Goal: Book appointment/travel/reservation

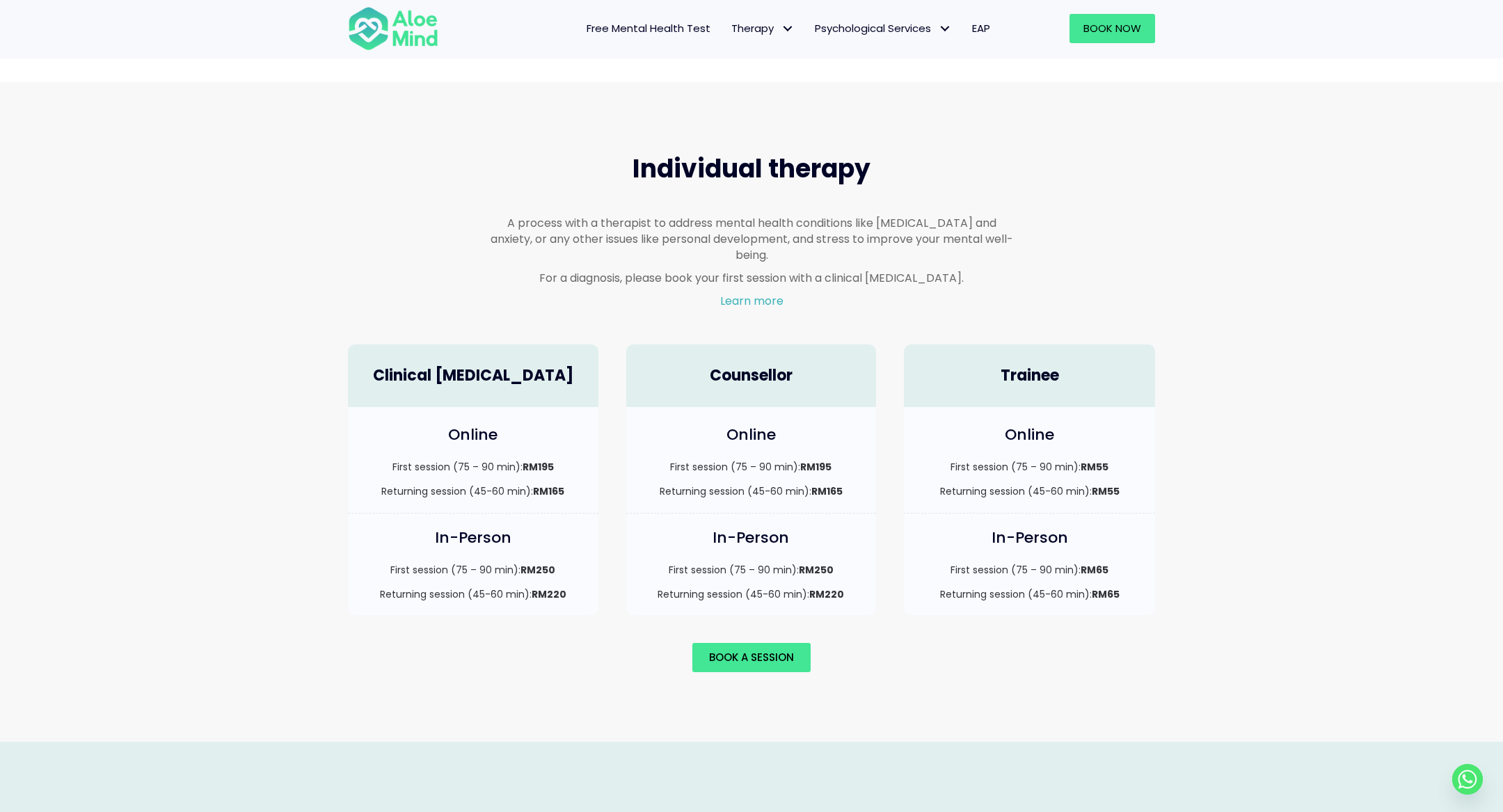
scroll to position [591, 0]
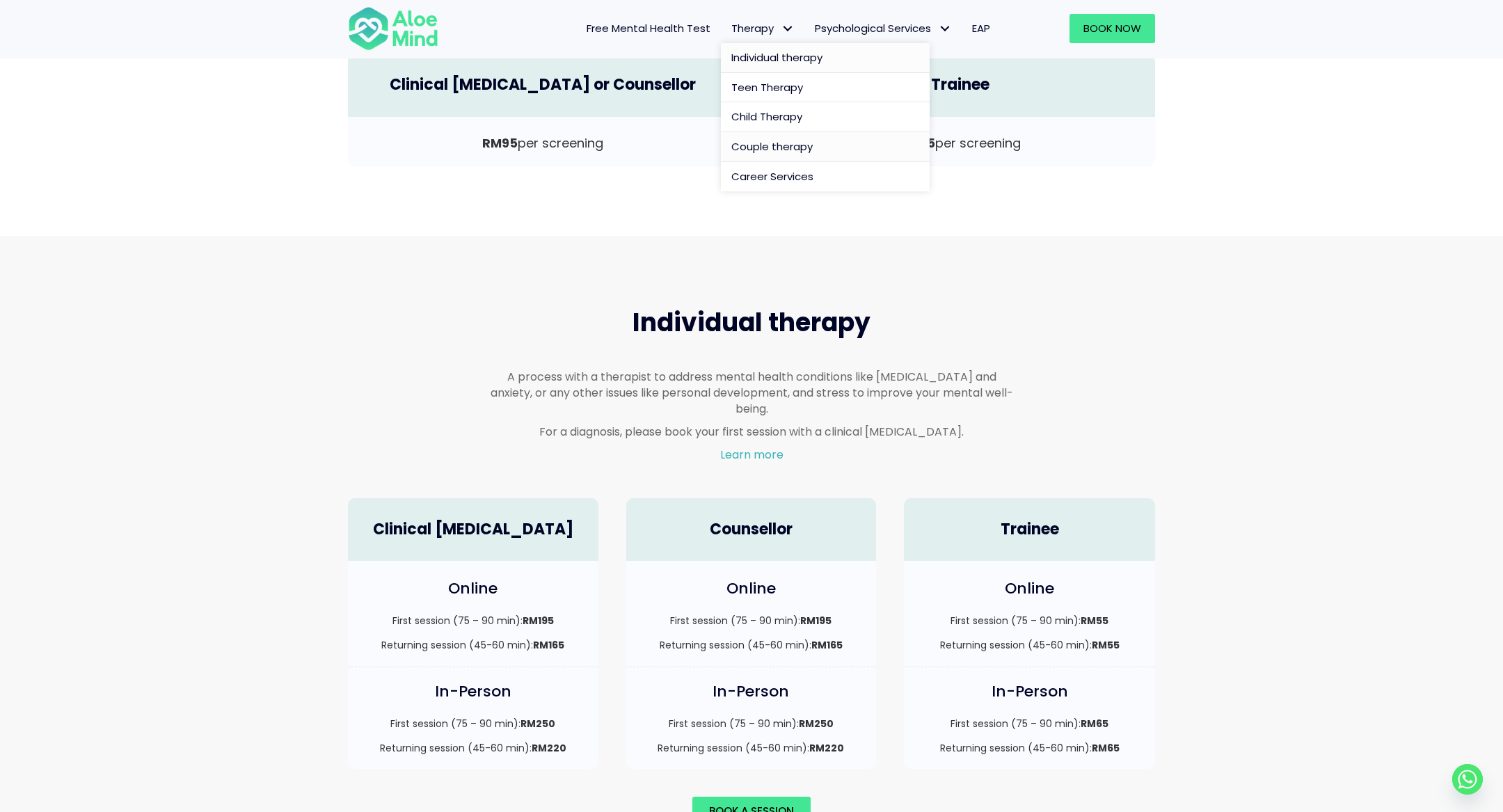
click at [764, 56] on span "Individual therapy" at bounding box center [776, 57] width 91 height 14
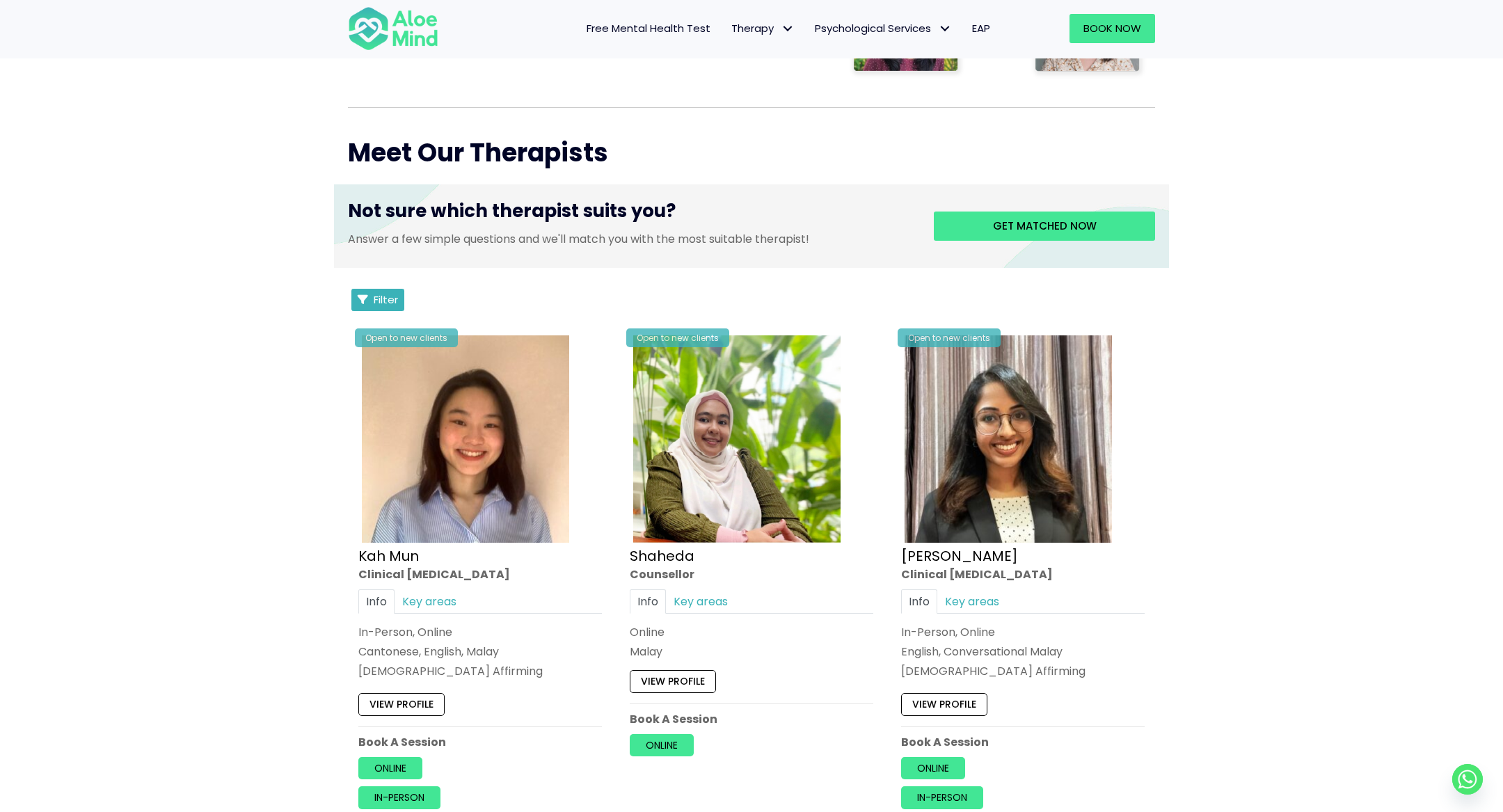
click at [377, 300] on span "Filter" at bounding box center [385, 299] width 25 height 14
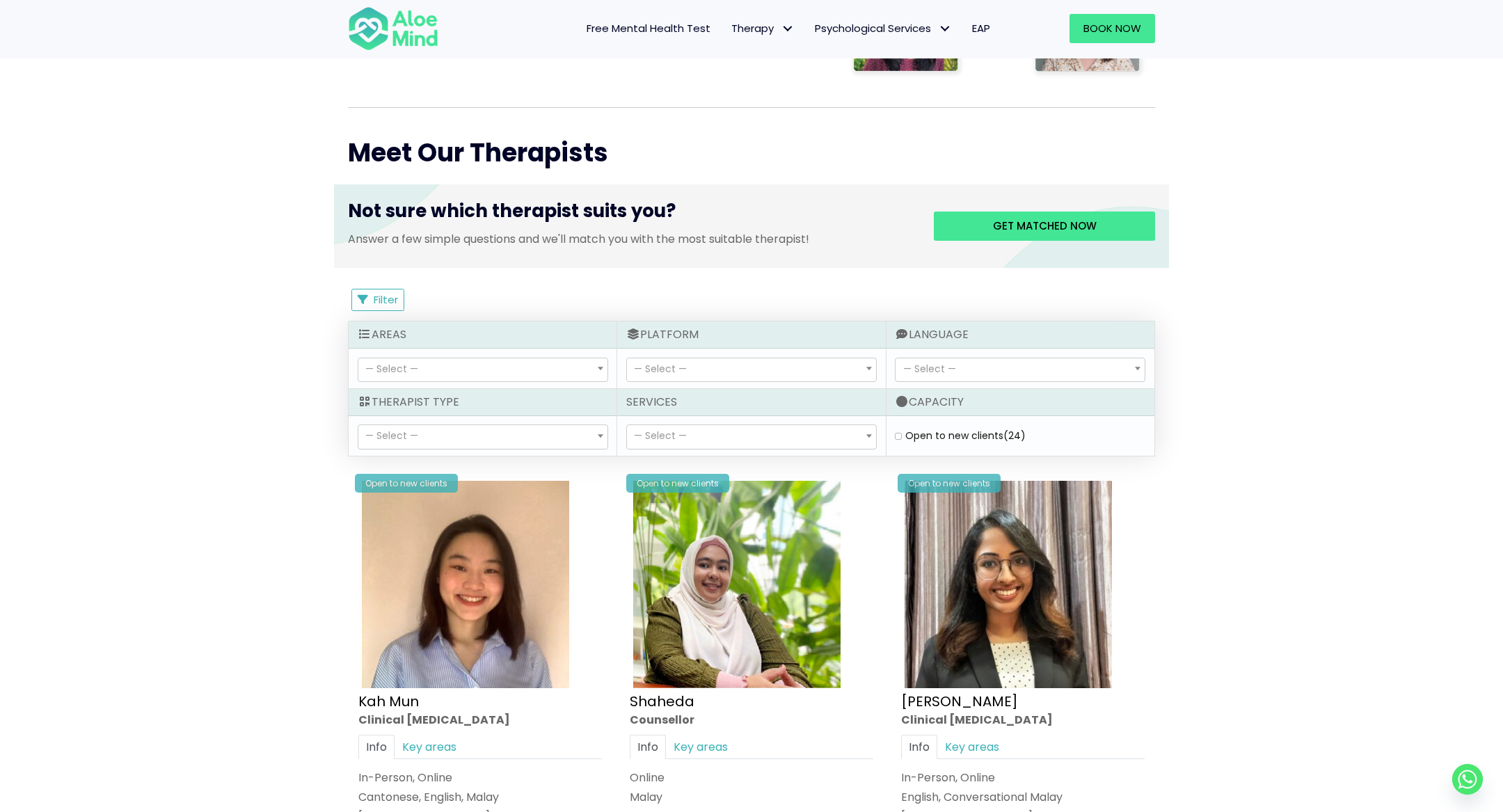
click at [905, 430] on div "Open to new clients (24)" at bounding box center [1020, 435] width 251 height 14
click at [905, 431] on label "Open to new clients (24)" at bounding box center [965, 435] width 121 height 14
click at [898, 431] on clients "Open to new clients (24)" at bounding box center [898, 435] width 7 height 9
checkbox clients "true"
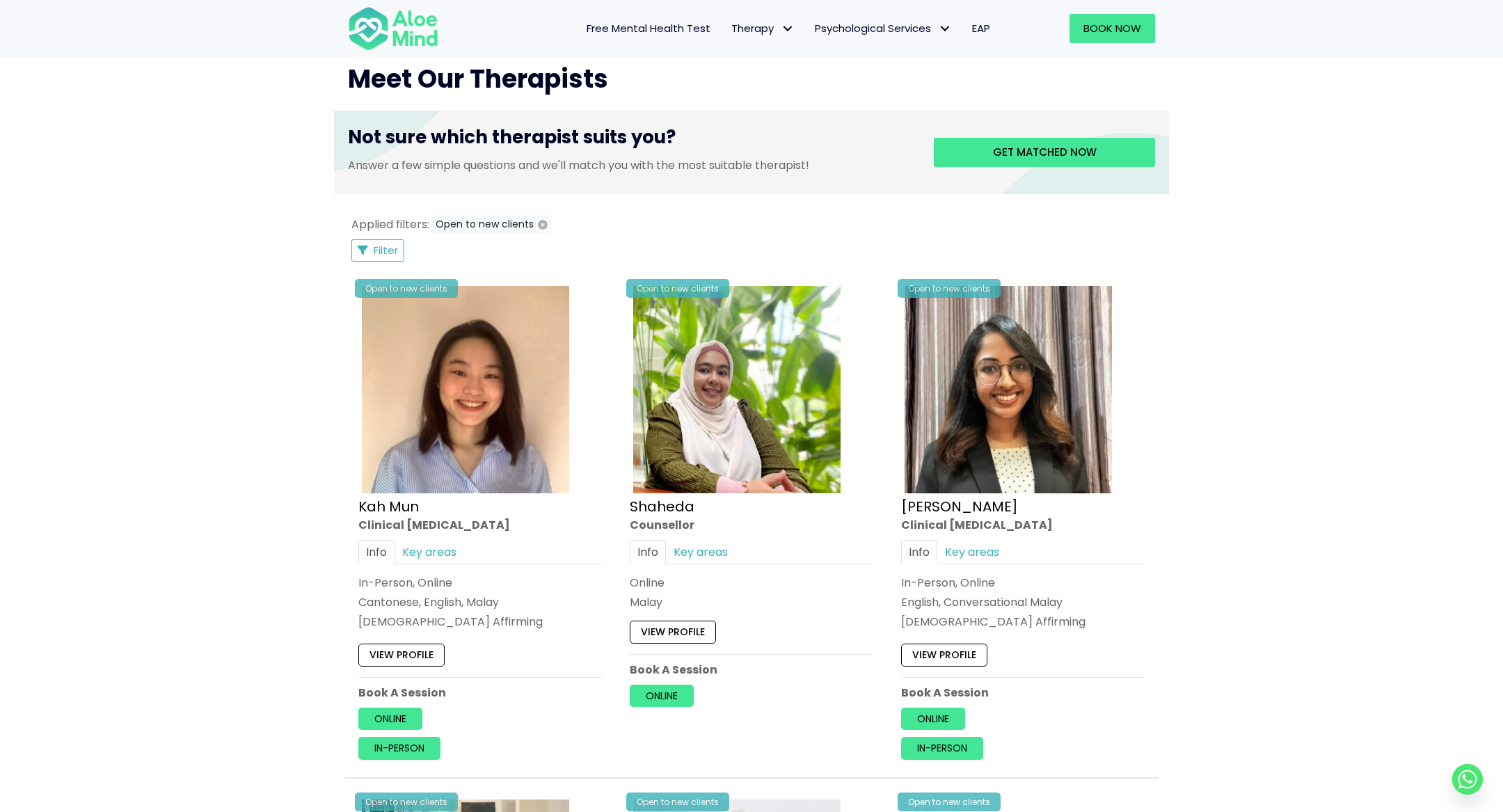
scroll to position [297, 0]
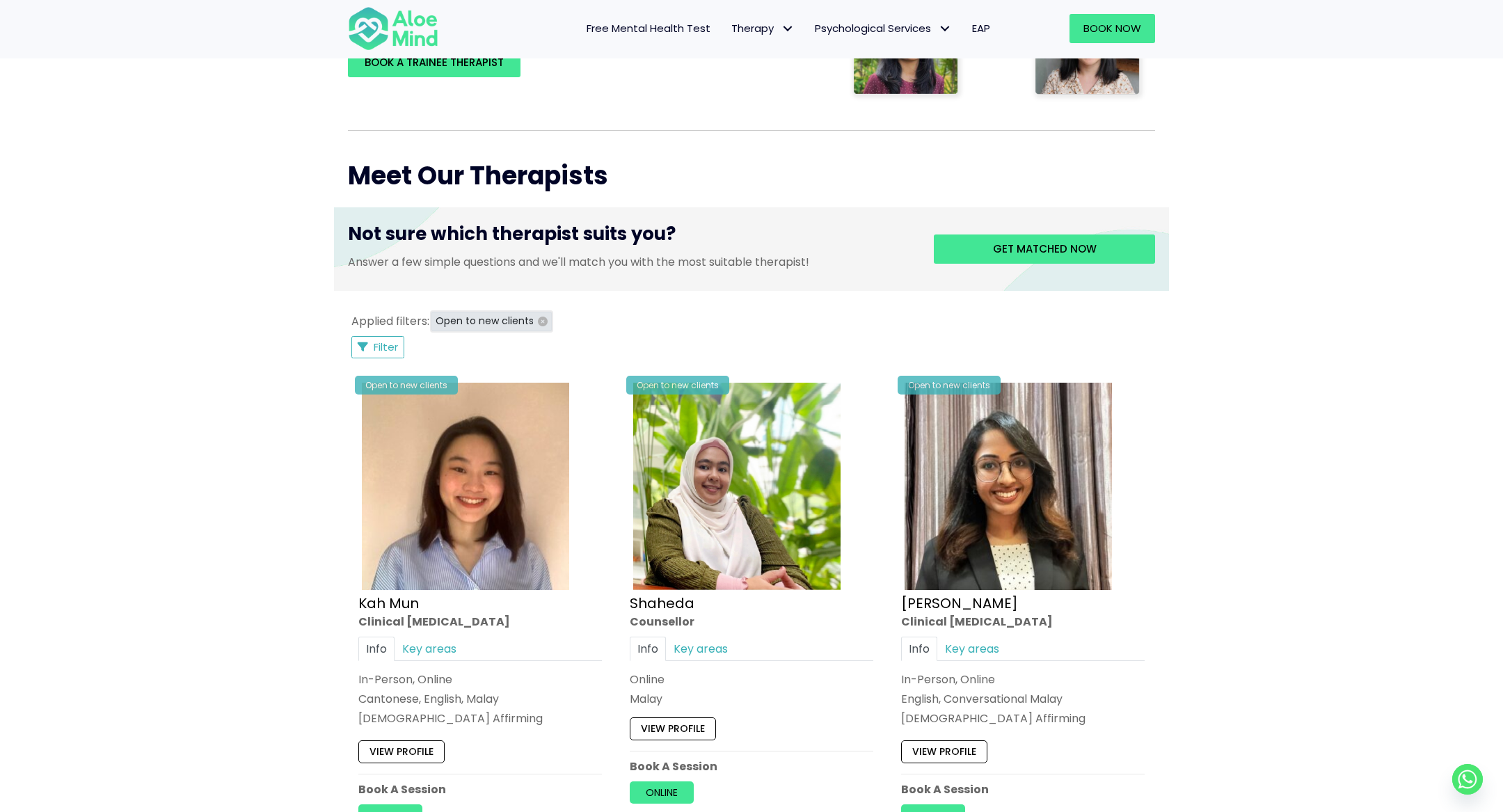
click at [538, 321] on icon "button" at bounding box center [543, 321] width 10 height 10
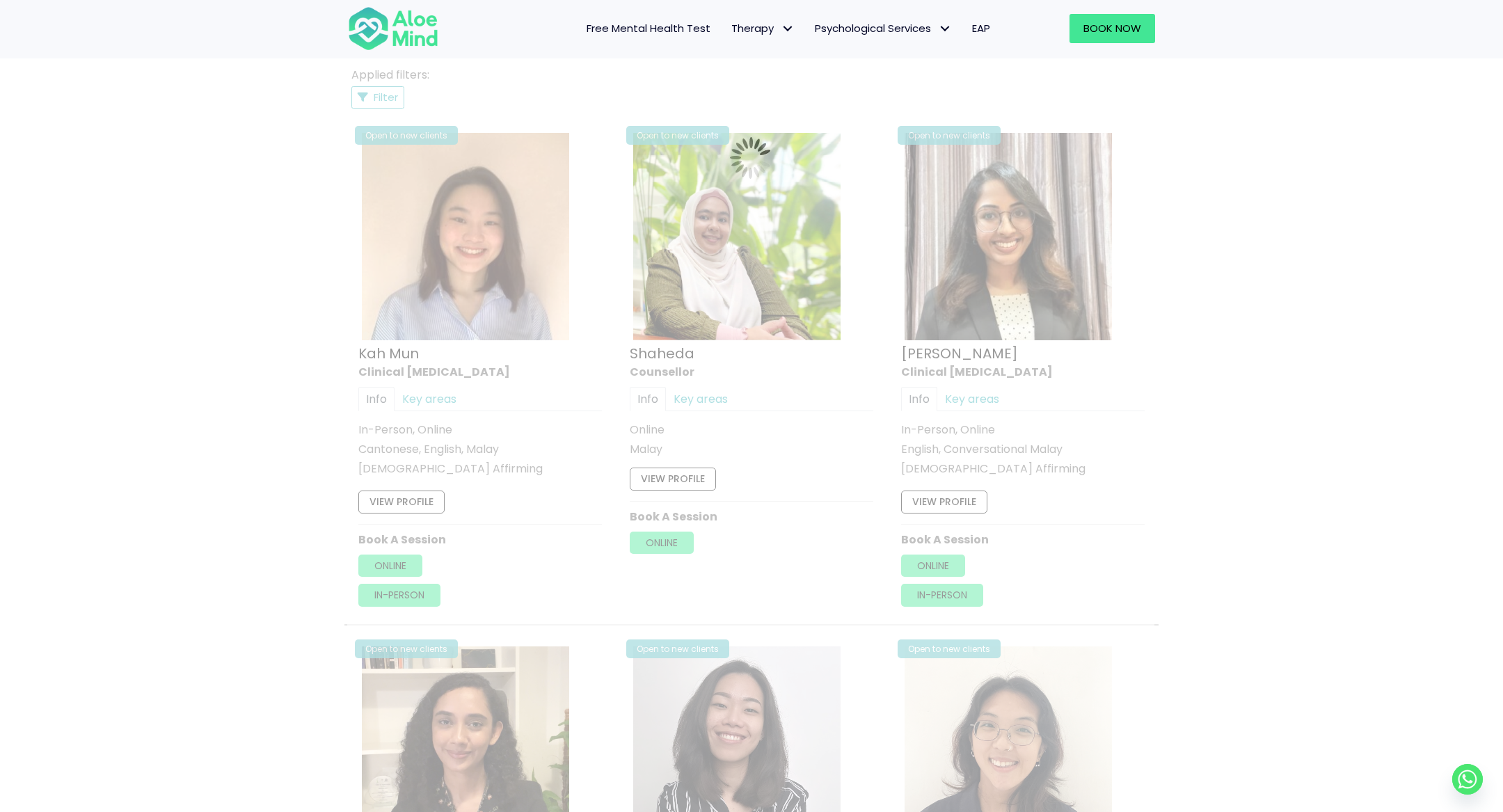
scroll to position [743, 0]
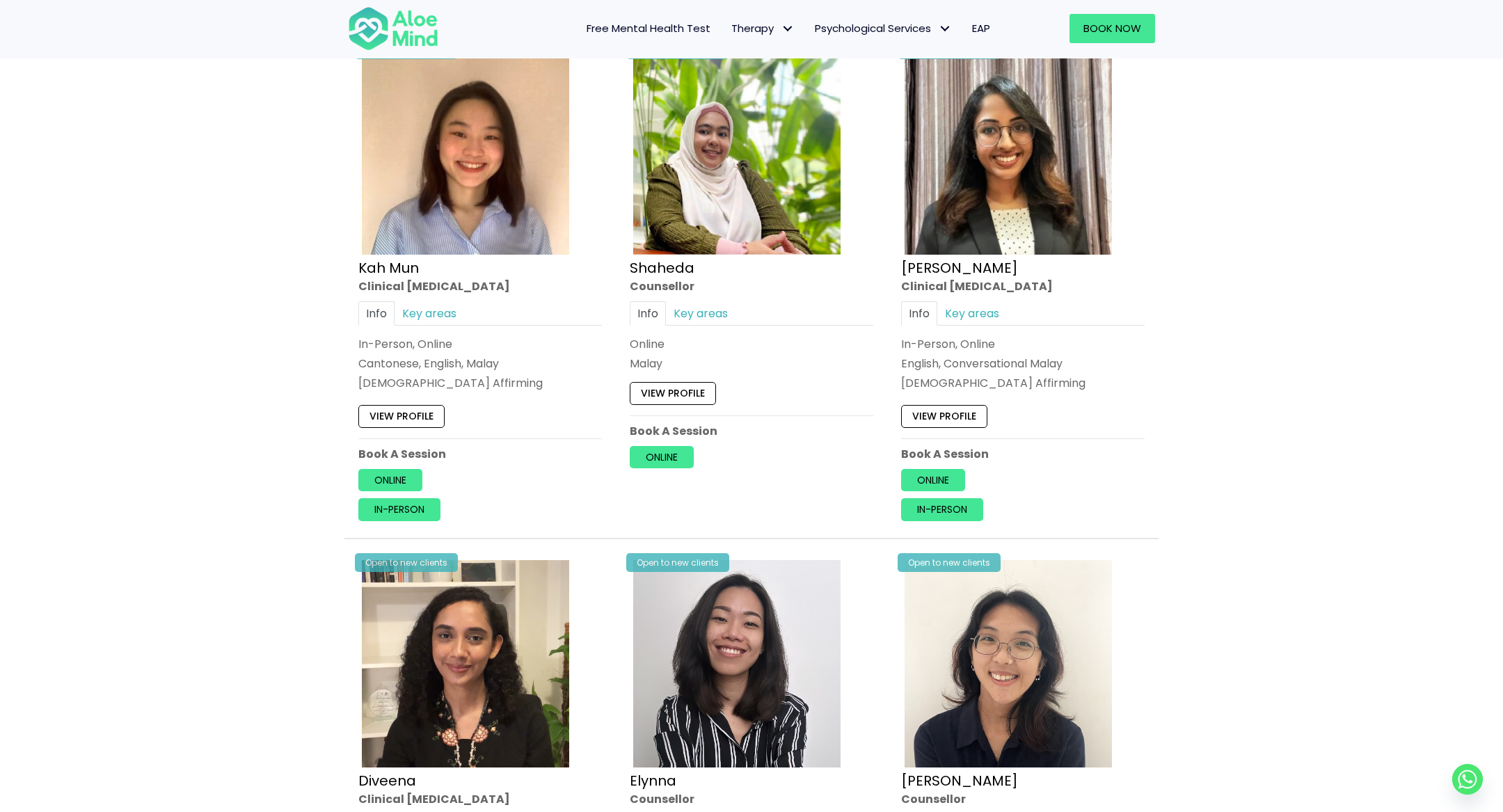
scroll to position [4218, 0]
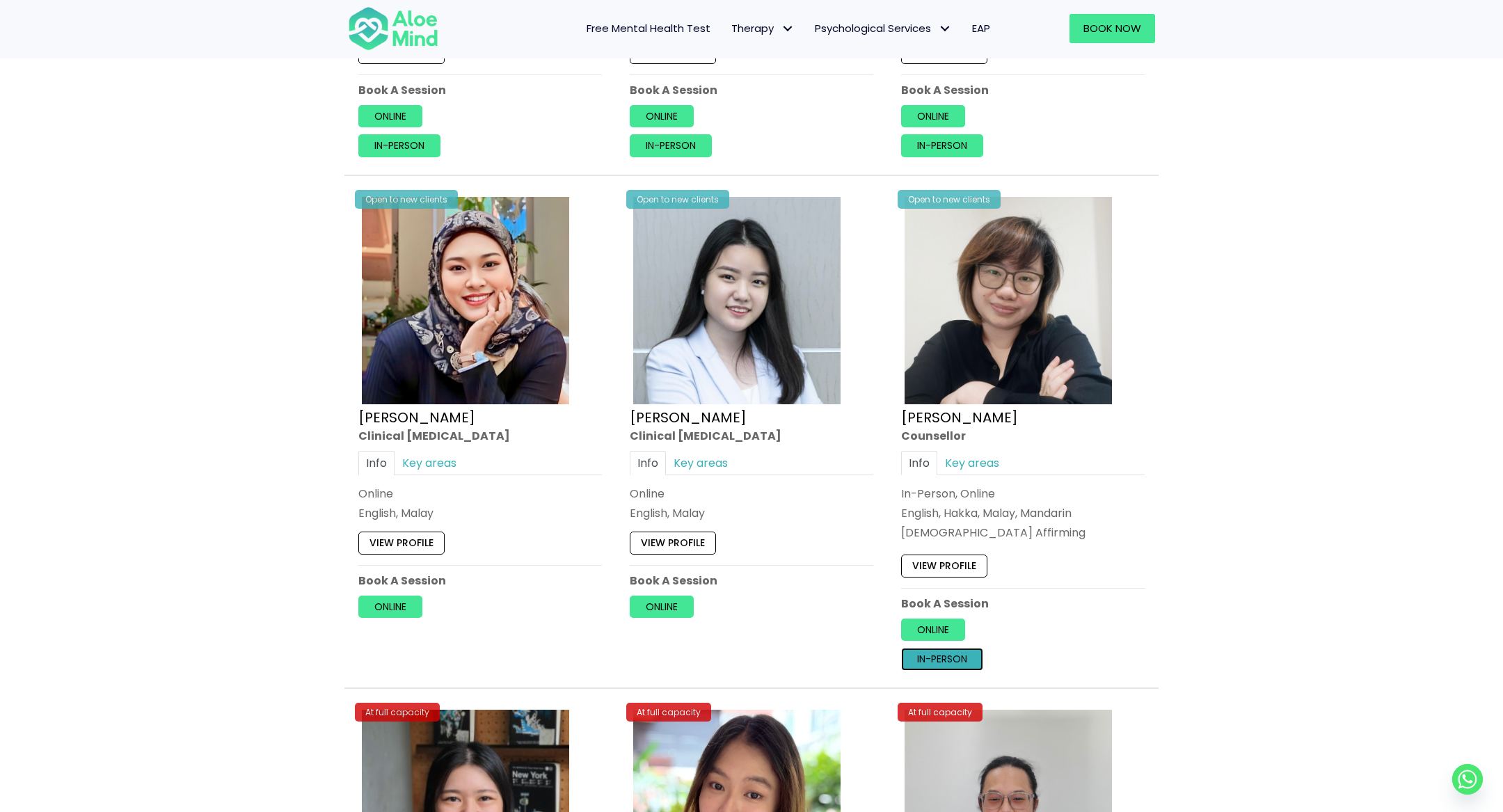
click at [938, 648] on link "In-person" at bounding box center [942, 659] width 82 height 22
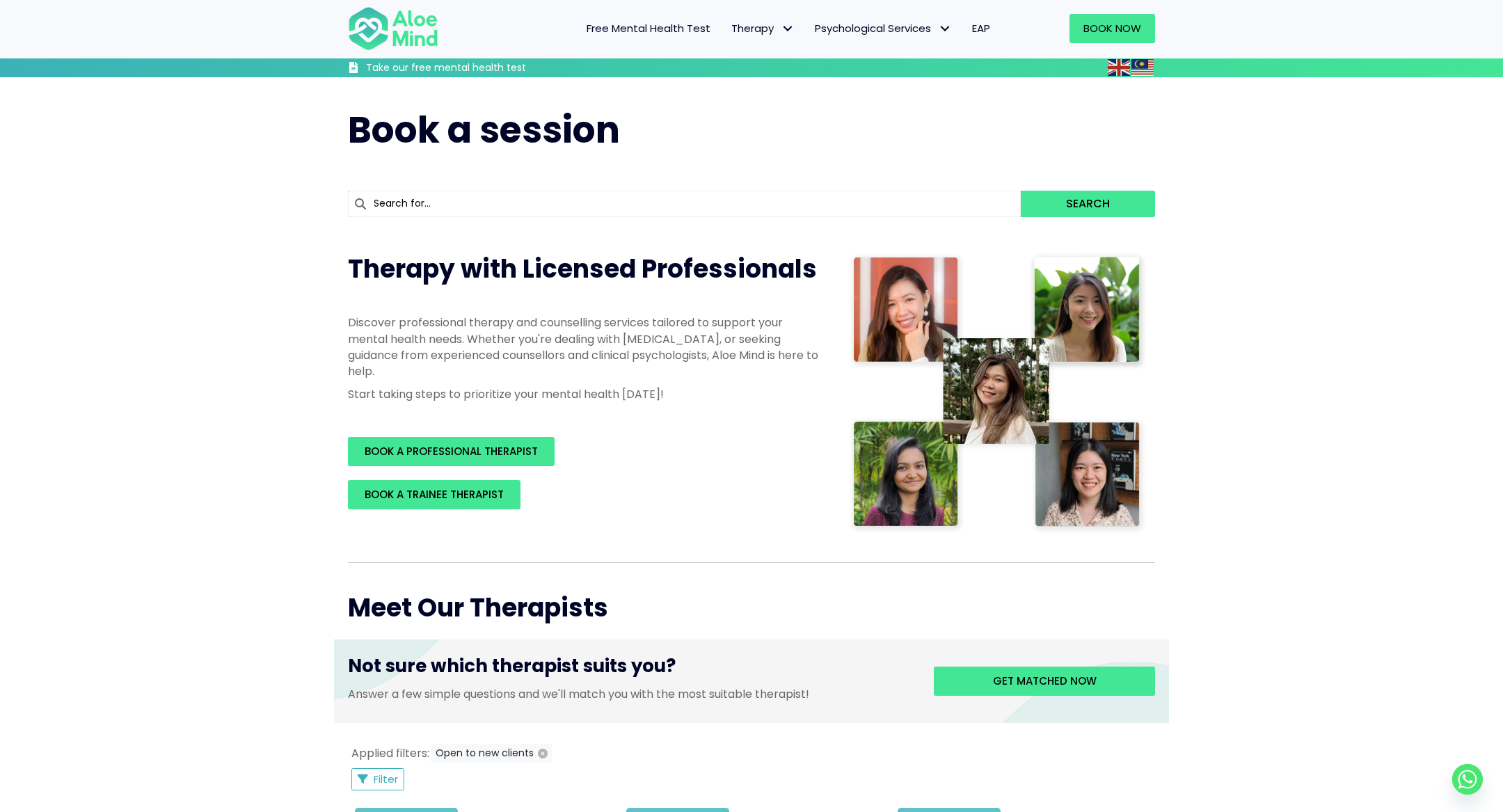
scroll to position [236, 0]
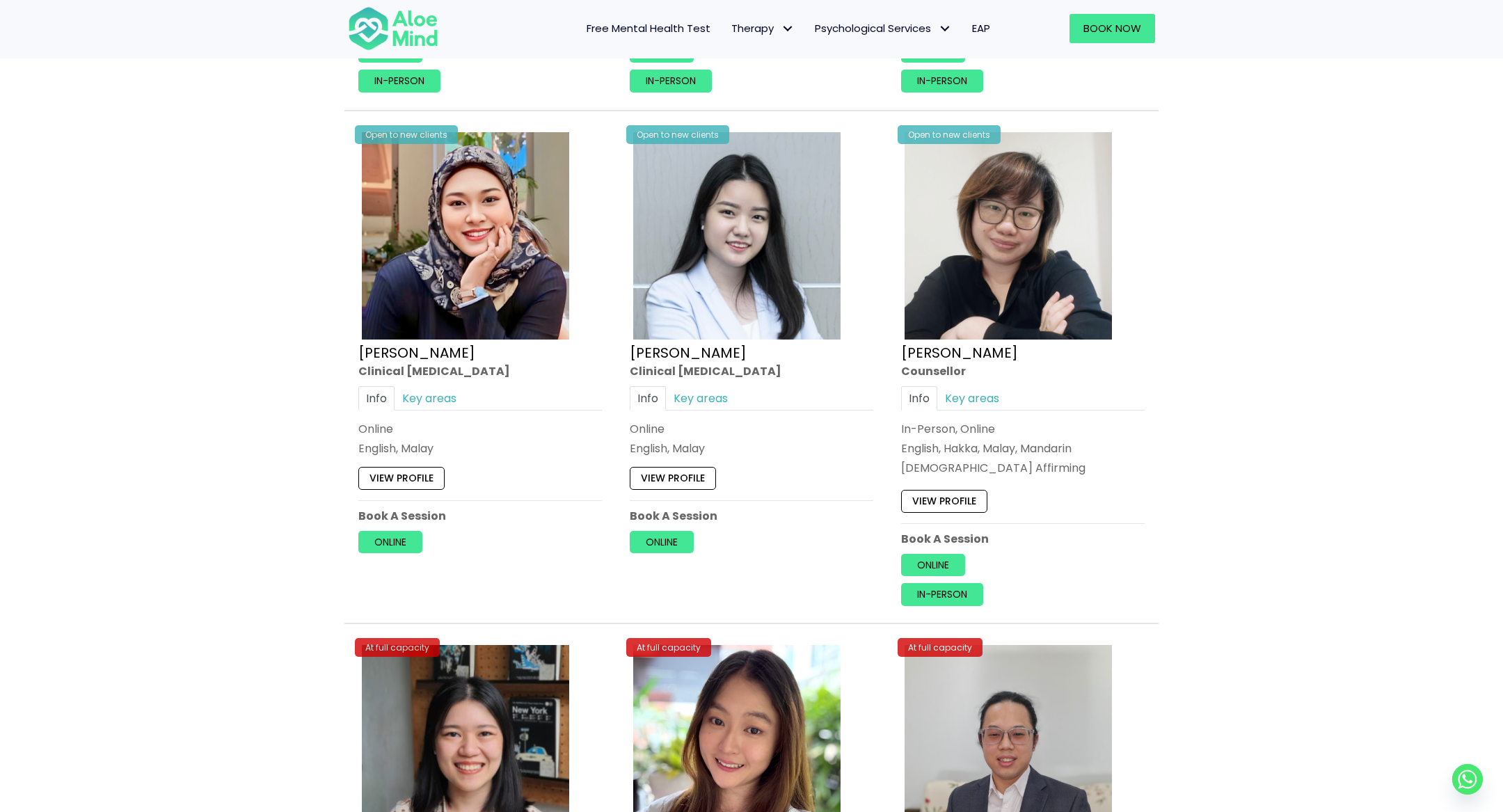
scroll to position [4259, 0]
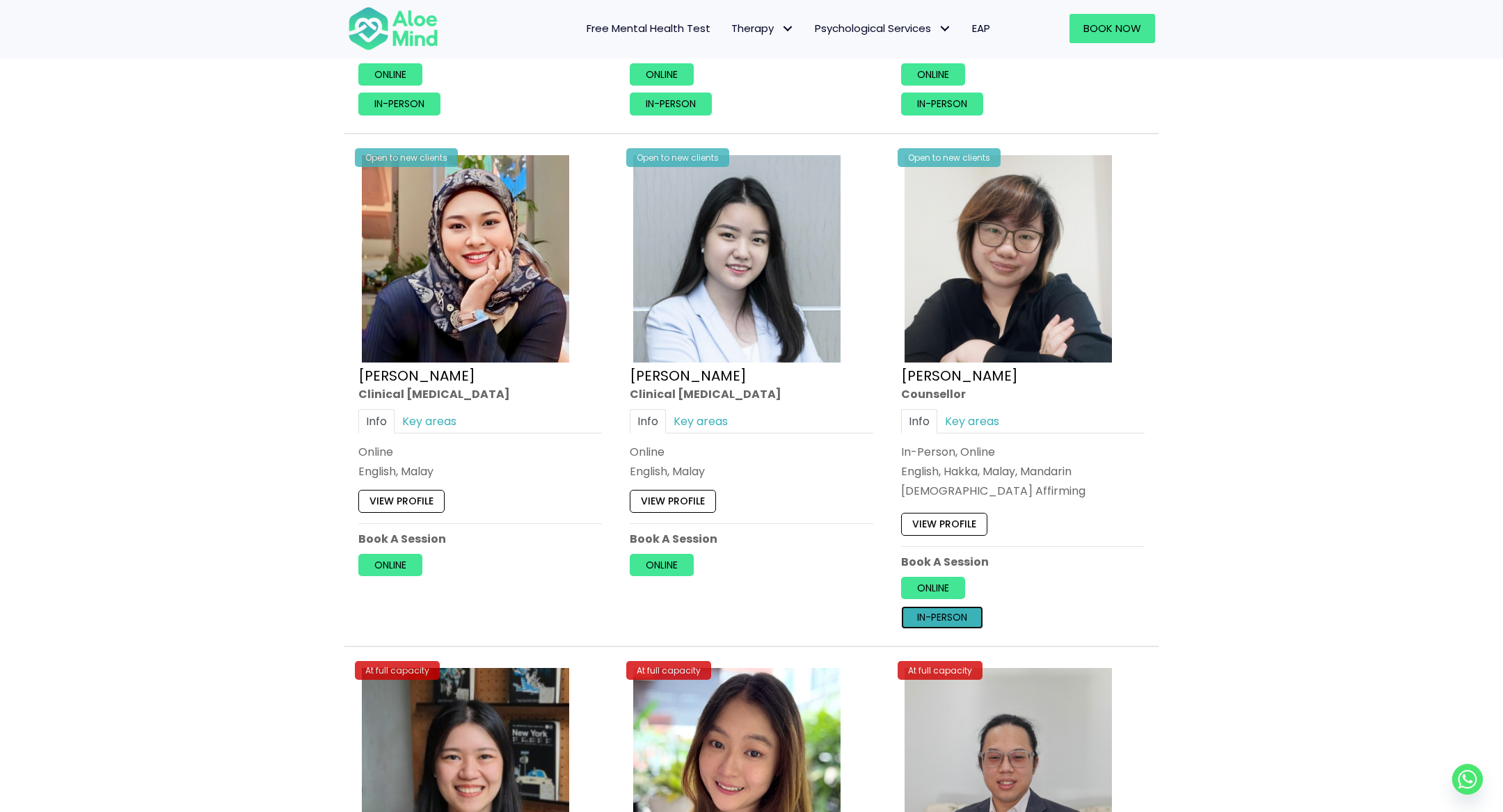
click at [955, 606] on link "In-person" at bounding box center [942, 617] width 82 height 22
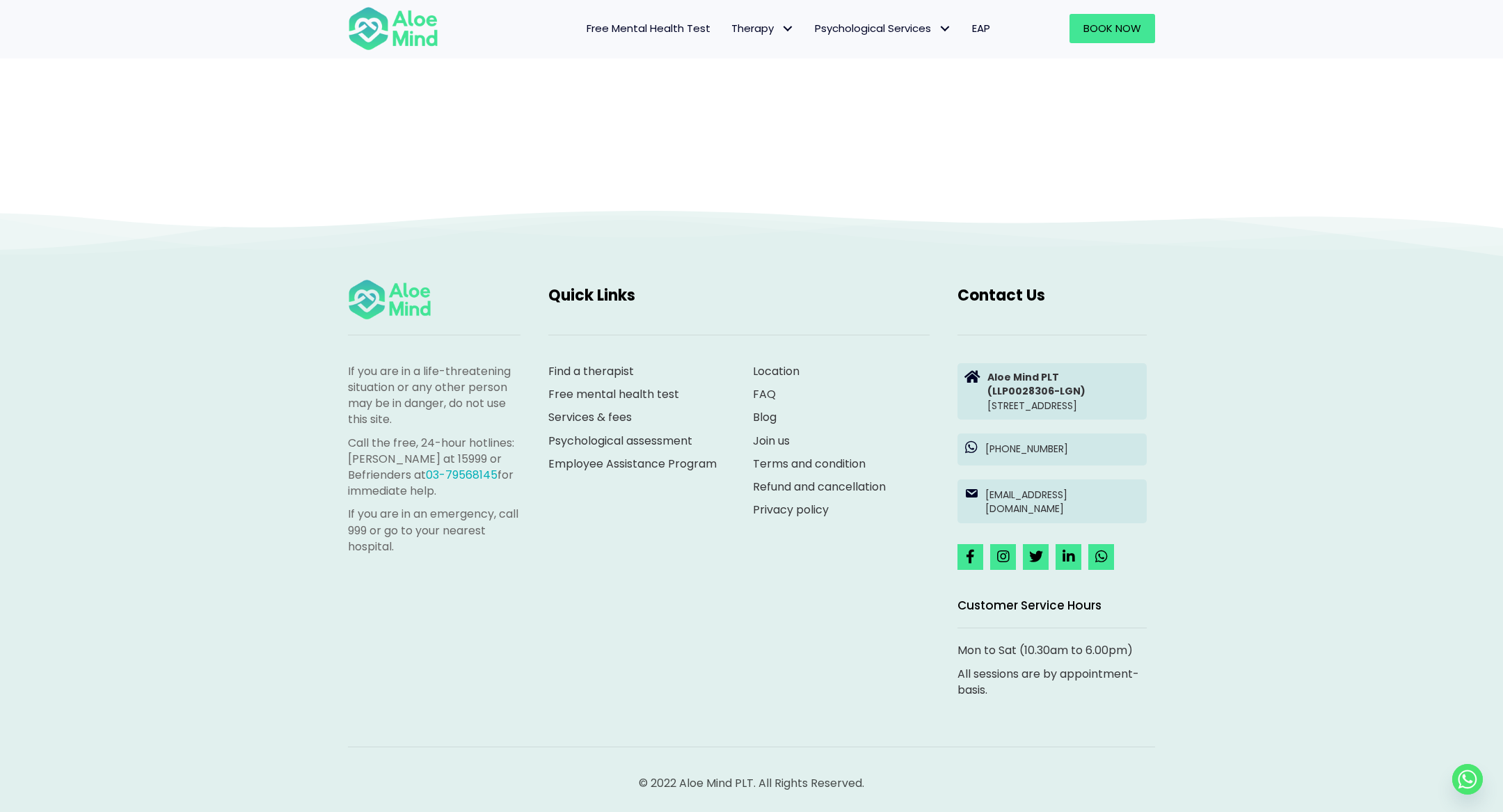
scroll to position [229, 0]
